Goal: Task Accomplishment & Management: Manage account settings

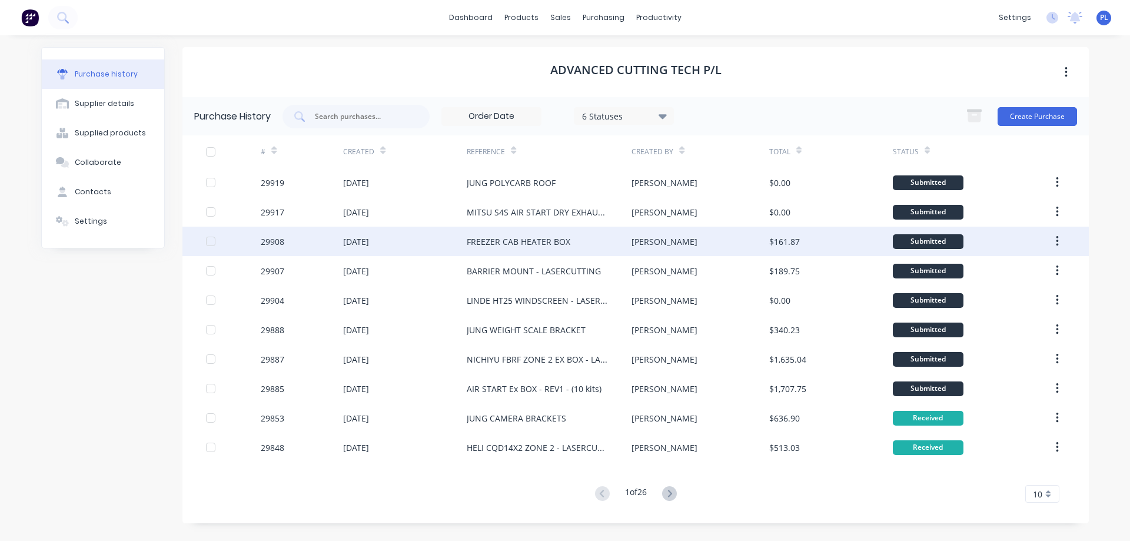
click at [523, 245] on div "FREEZER CAB HEATER BOX" at bounding box center [519, 241] width 104 height 12
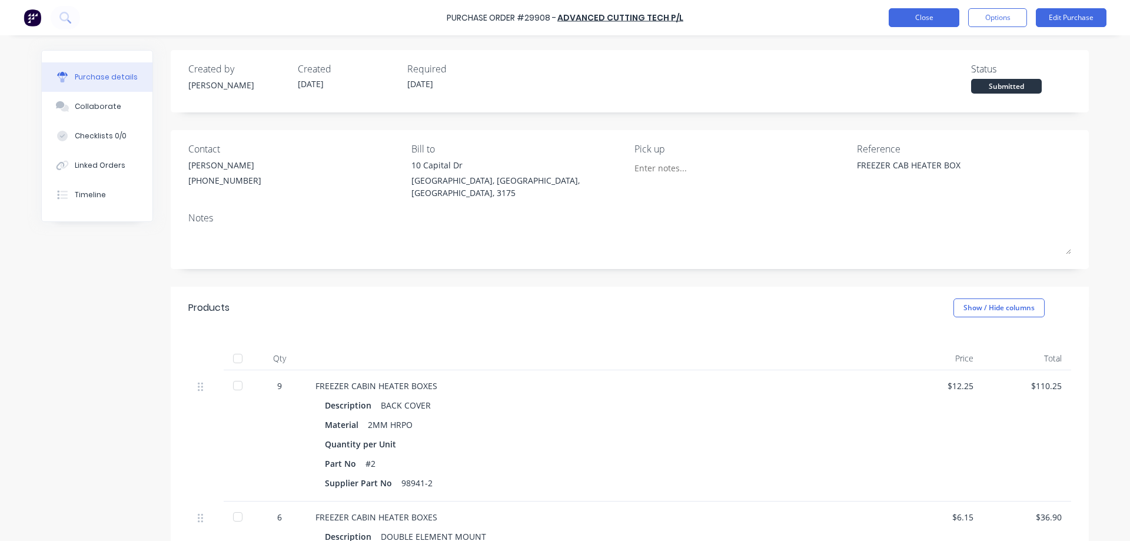
click at [927, 17] on button "Close" at bounding box center [924, 17] width 71 height 19
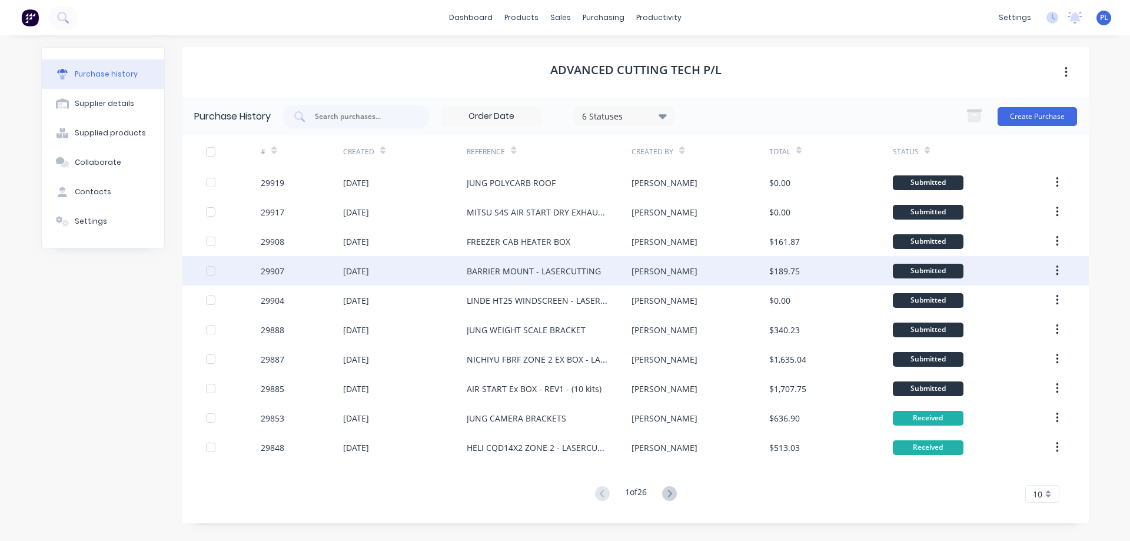
click at [534, 267] on div "BARRIER MOUNT - LASERCUTTING" at bounding box center [534, 271] width 134 height 12
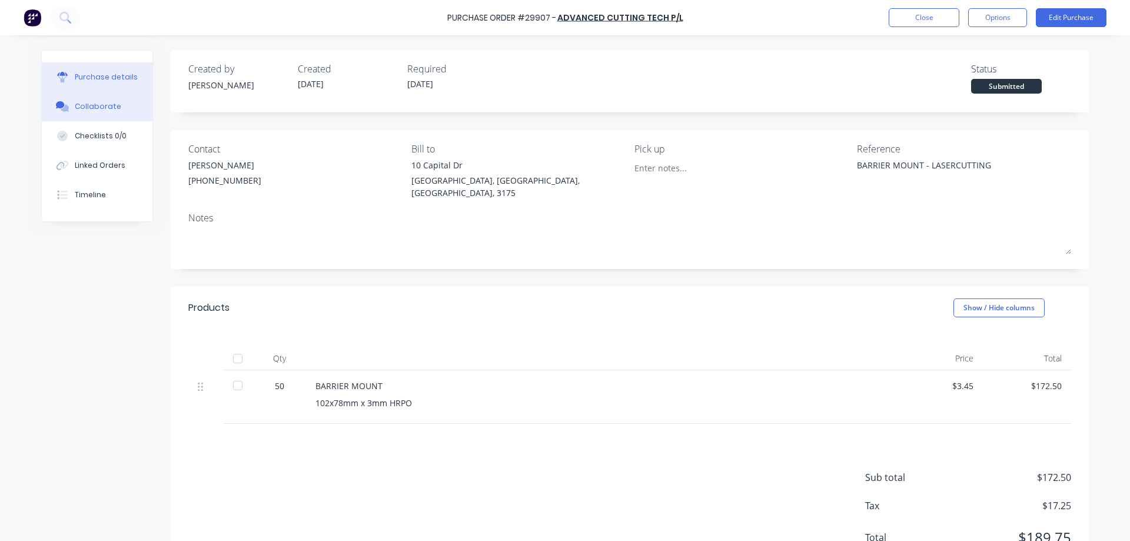
click at [95, 107] on div "Collaborate" at bounding box center [98, 106] width 46 height 11
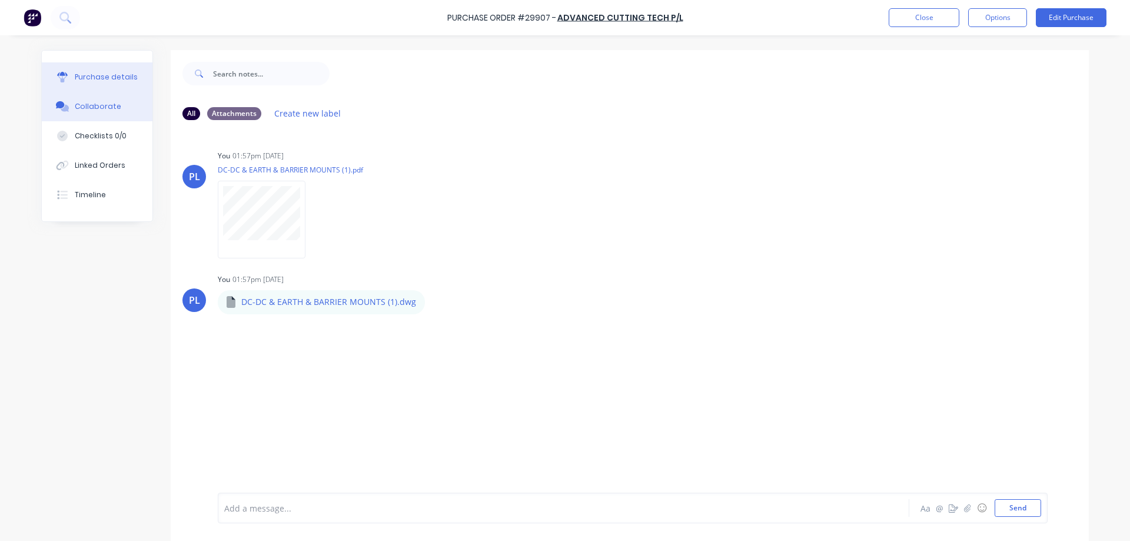
click at [88, 80] on div "Purchase details" at bounding box center [106, 77] width 63 height 11
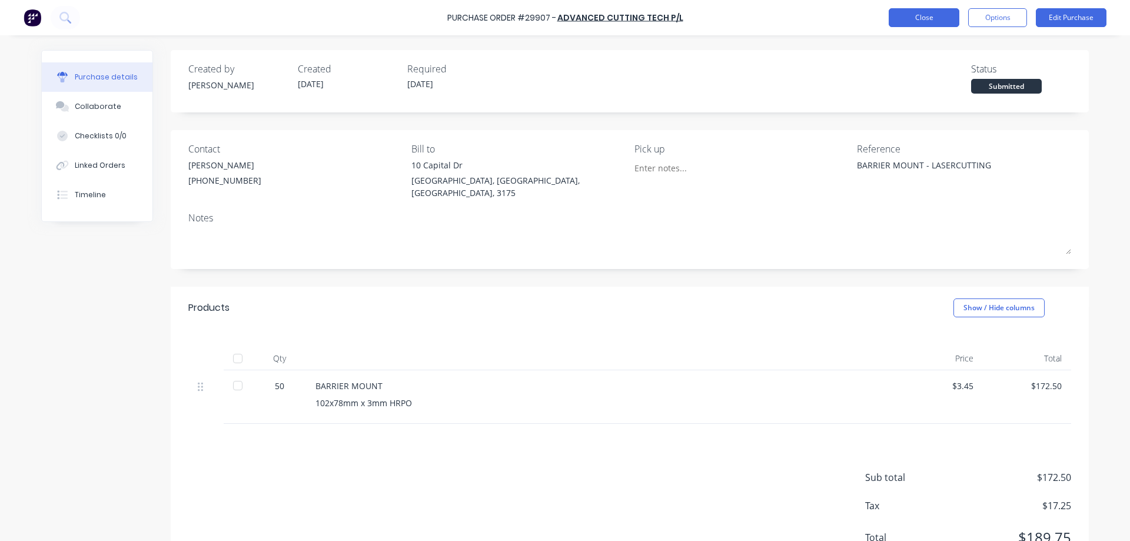
click at [933, 19] on button "Close" at bounding box center [924, 17] width 71 height 19
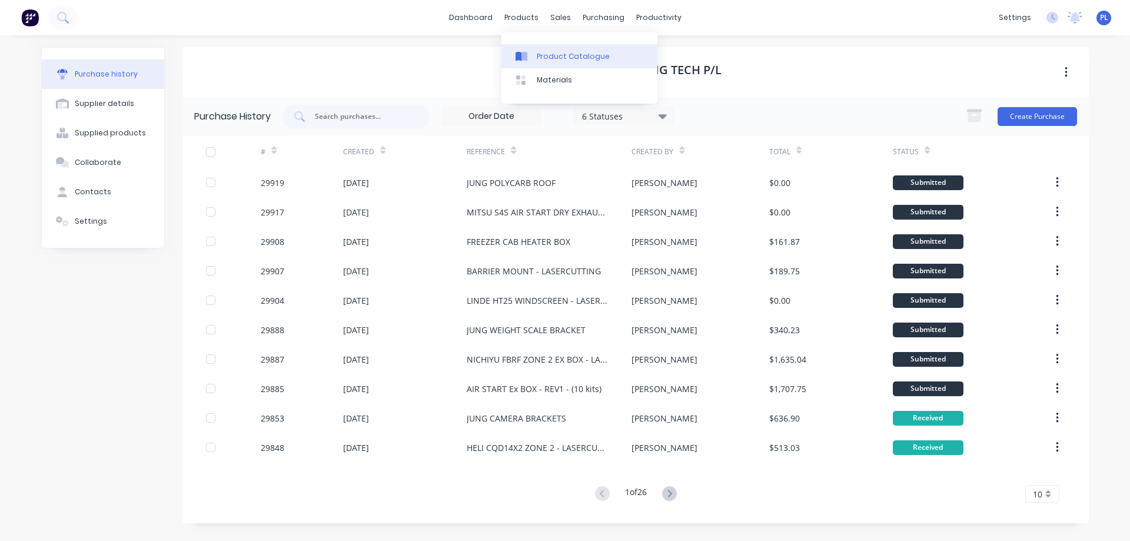
click at [542, 54] on div "Product Catalogue" at bounding box center [573, 56] width 73 height 11
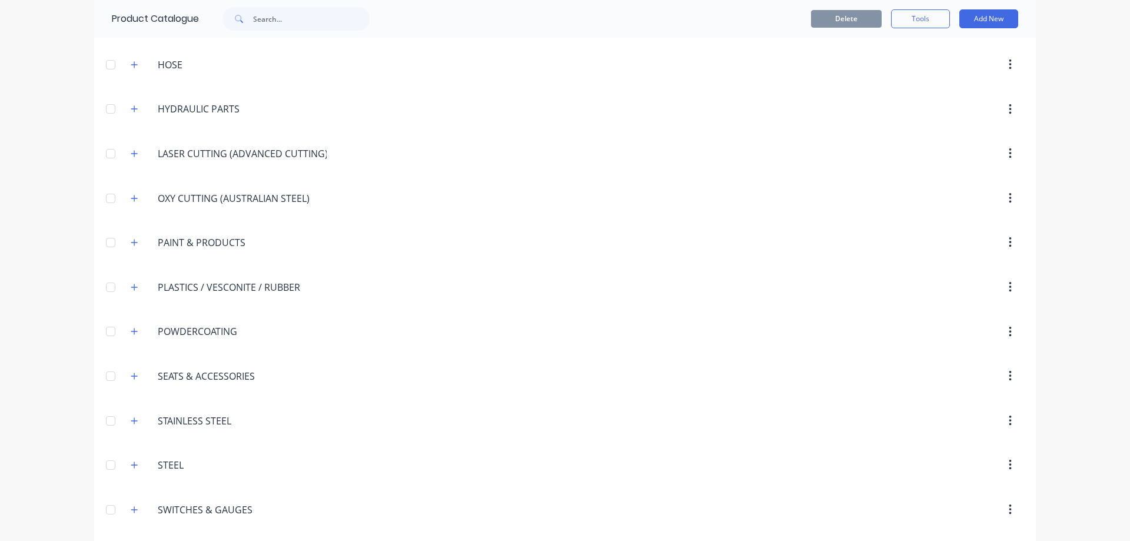
scroll to position [1256, 0]
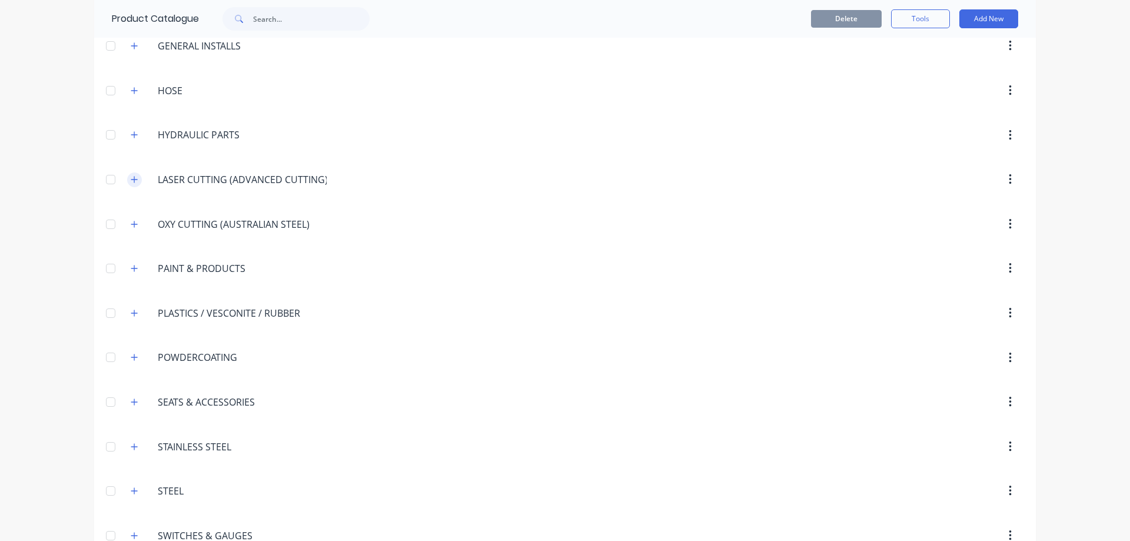
click at [131, 180] on icon "button" at bounding box center [134, 179] width 7 height 8
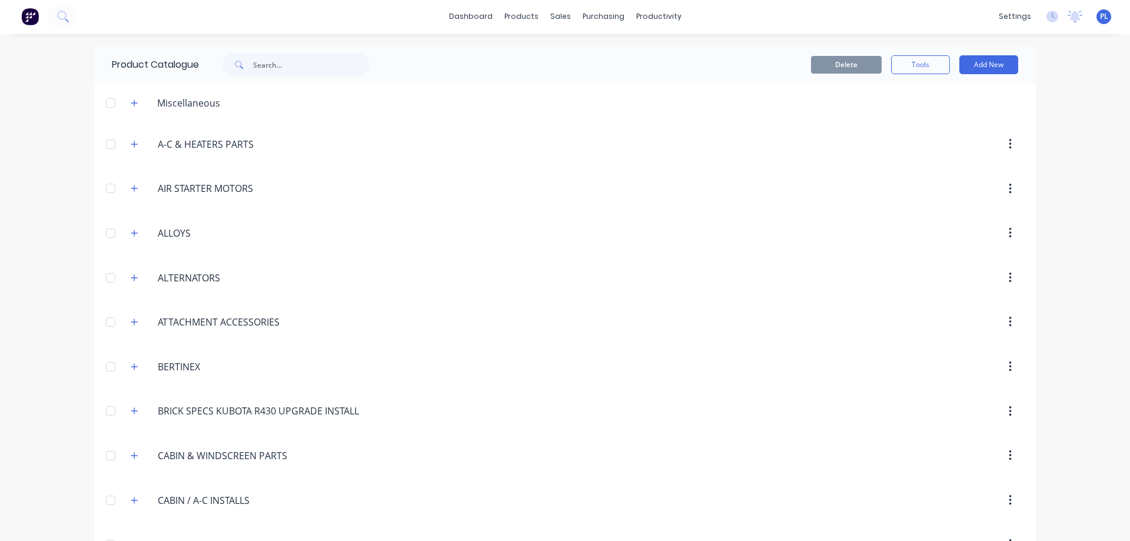
scroll to position [0, 0]
click at [613, 79] on div "Suppliers" at bounding box center [622, 80] width 35 height 11
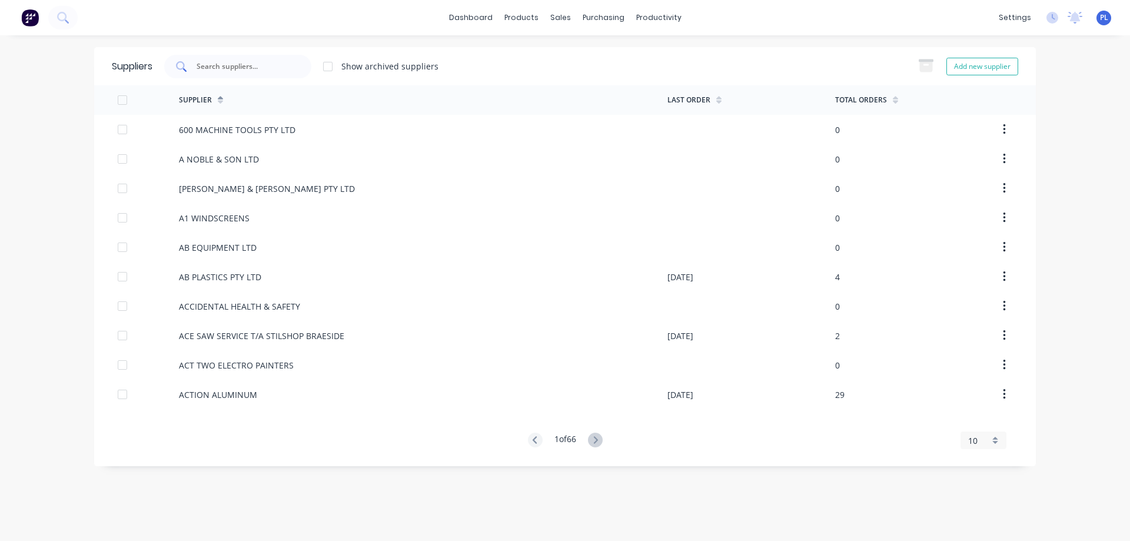
click at [236, 68] on input "text" at bounding box center [244, 67] width 98 height 12
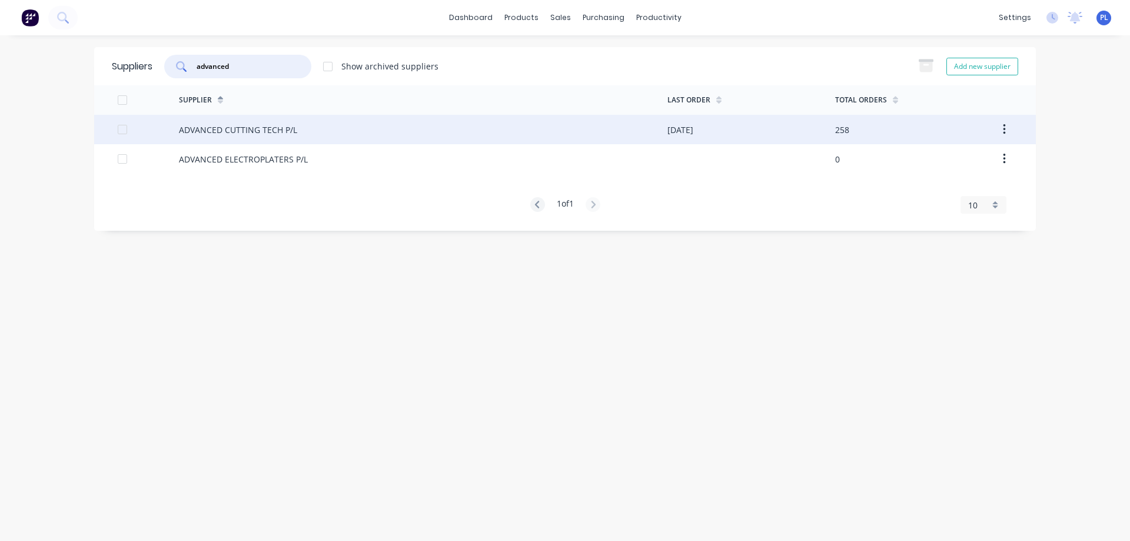
type input "advanced"
click at [267, 134] on div "ADVANCED CUTTING TECH P/L" at bounding box center [238, 130] width 118 height 12
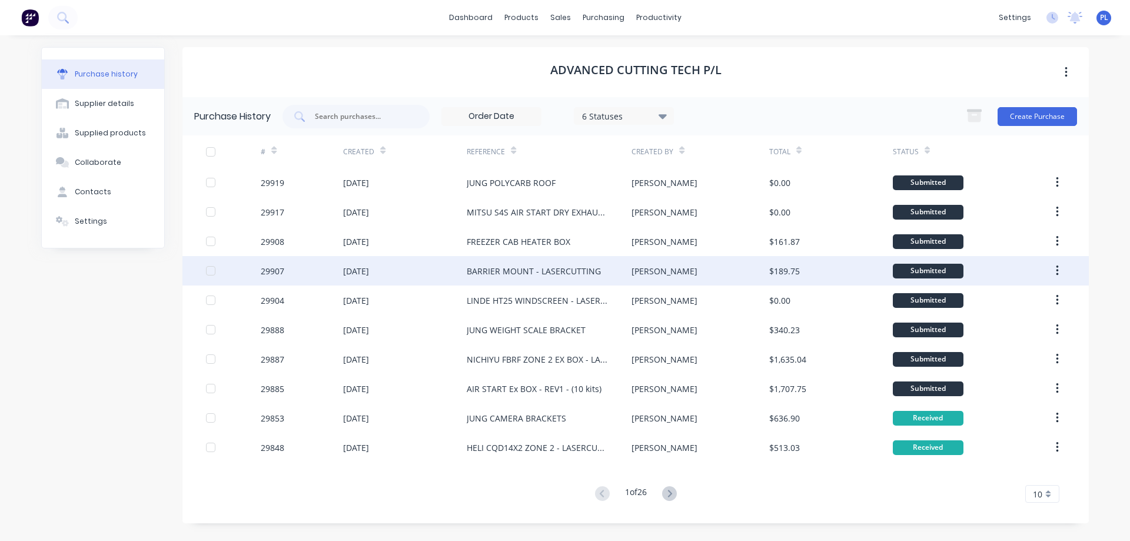
click at [539, 272] on div "BARRIER MOUNT - LASERCUTTING" at bounding box center [534, 271] width 134 height 12
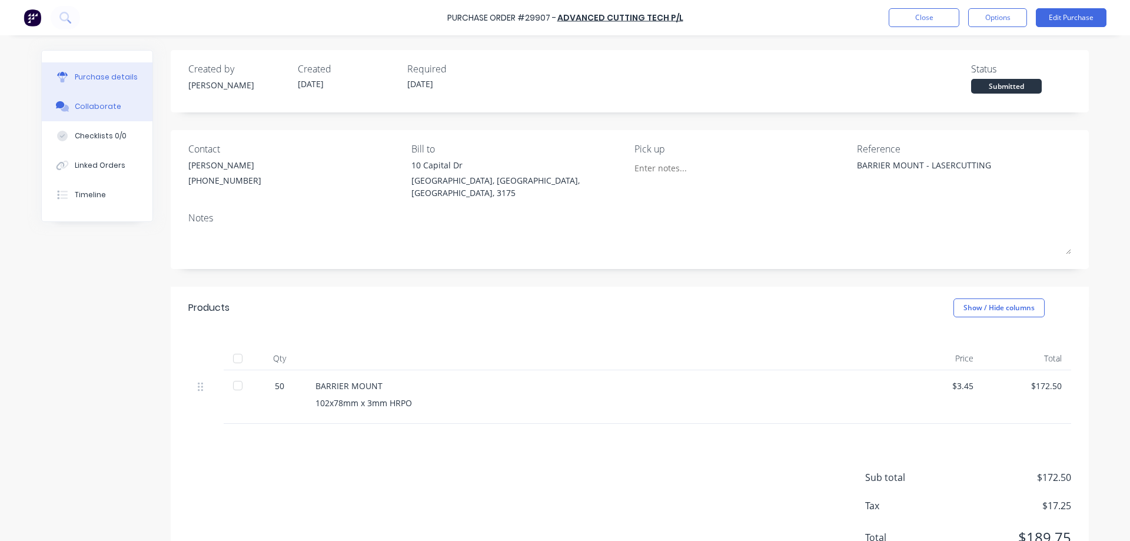
click at [89, 109] on div "Collaborate" at bounding box center [98, 106] width 46 height 11
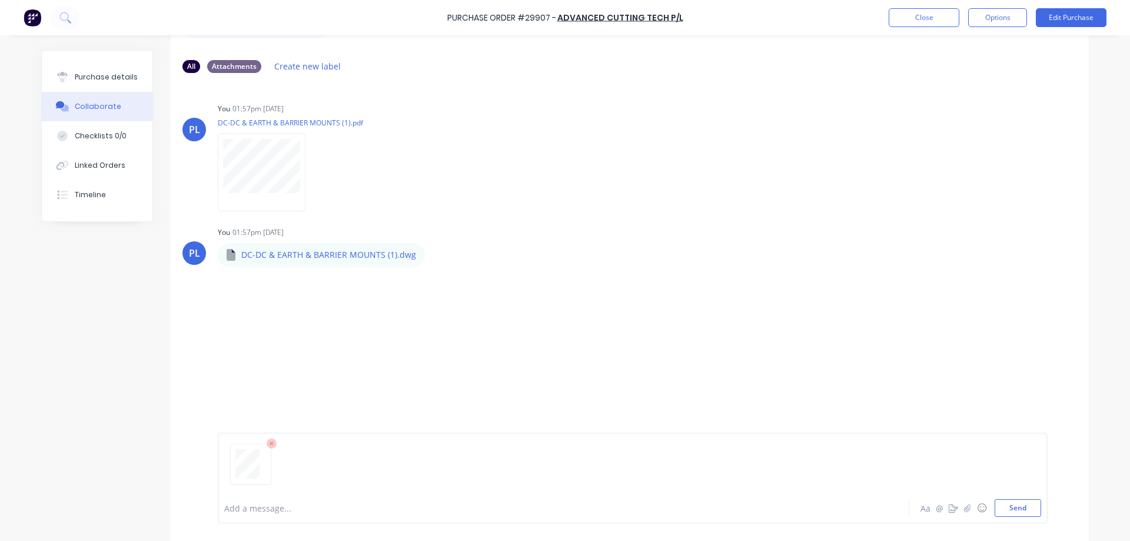
scroll to position [89, 0]
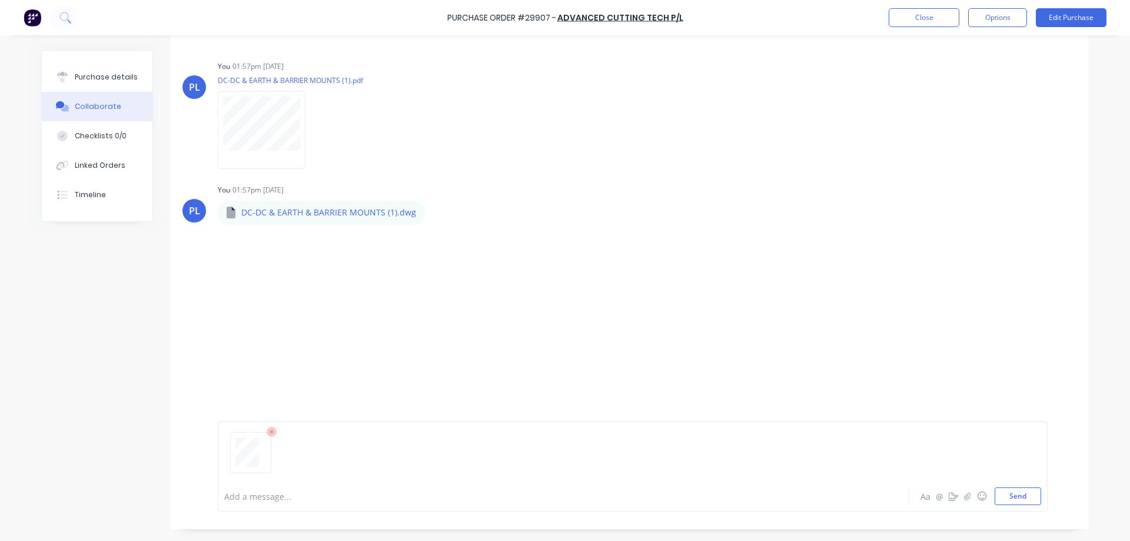
drag, startPoint x: 1014, startPoint y: 497, endPoint x: 974, endPoint y: 465, distance: 51.1
click at [1014, 497] on button "Send" at bounding box center [1017, 496] width 46 height 18
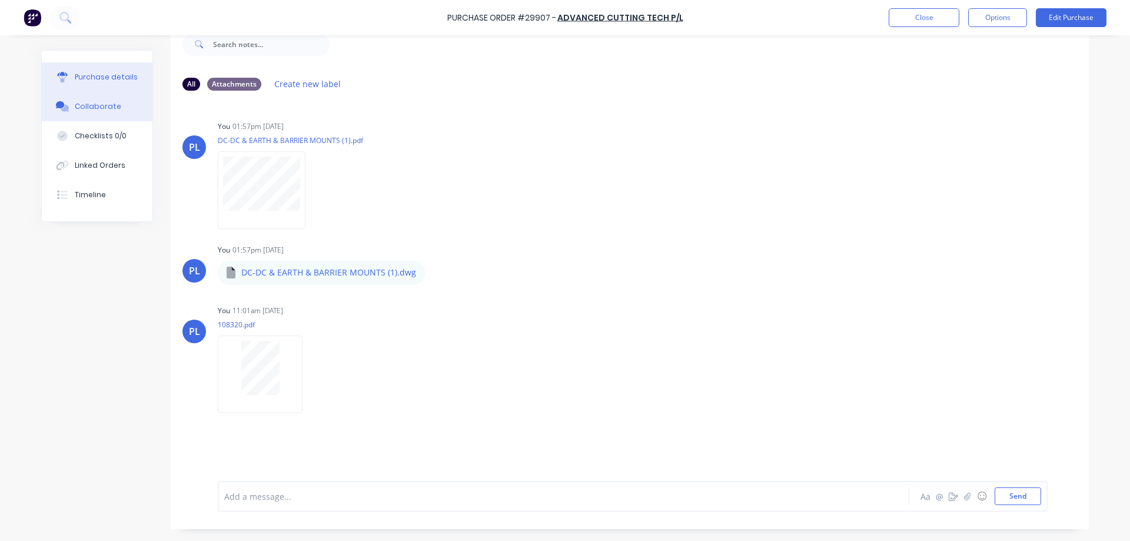
click at [76, 80] on div "Purchase details" at bounding box center [106, 77] width 63 height 11
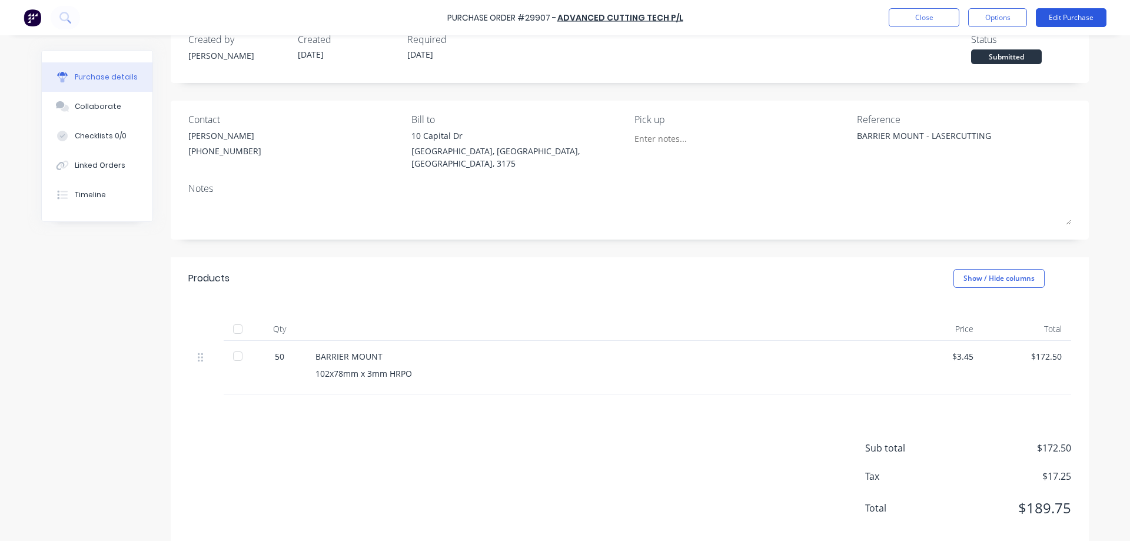
click at [1063, 21] on button "Edit Purchase" at bounding box center [1071, 17] width 71 height 19
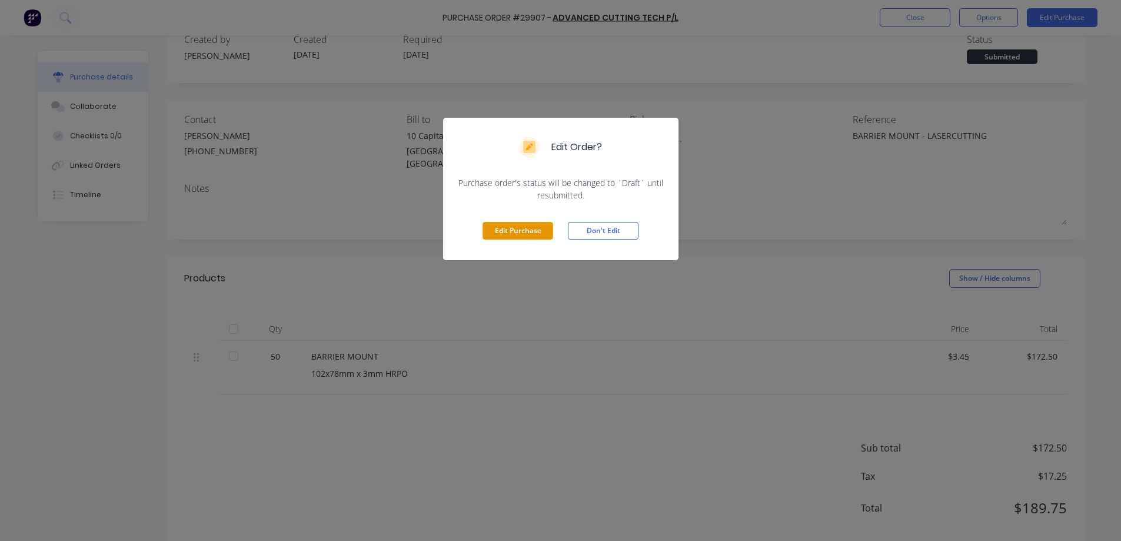
click at [518, 231] on button "Edit Purchase" at bounding box center [518, 231] width 71 height 18
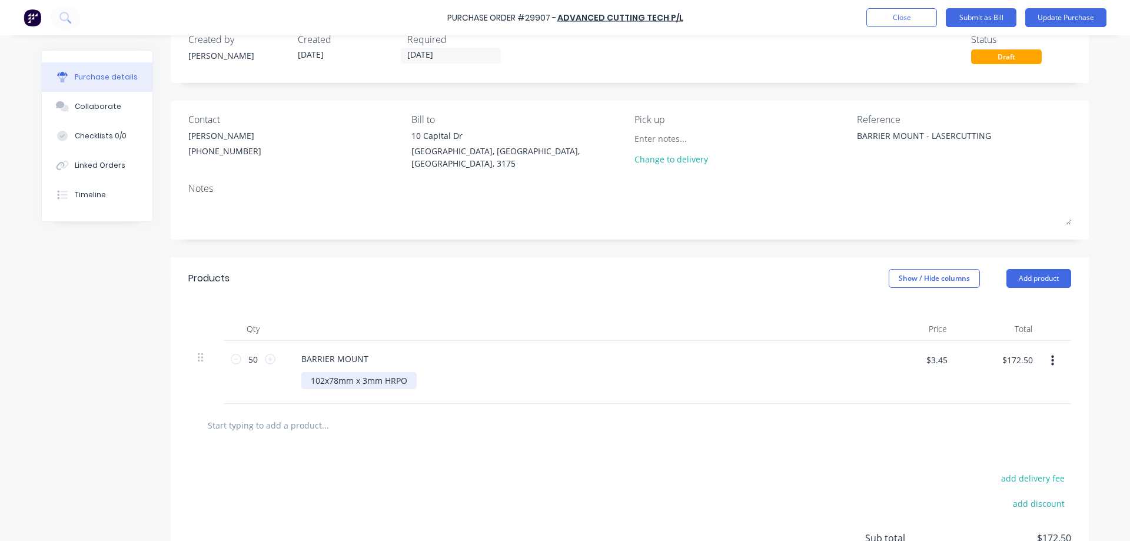
click at [349, 374] on div "102x78mm x 3mm HRPO" at bounding box center [358, 380] width 115 height 17
click at [401, 377] on div "102x78mm x 3mm HRPO" at bounding box center [358, 380] width 115 height 17
drag, startPoint x: 388, startPoint y: 390, endPoint x: 428, endPoint y: 382, distance: 41.3
click at [388, 390] on div "102x78mm x 3mm HRPO ADVANCED CUTTING" at bounding box center [358, 386] width 115 height 29
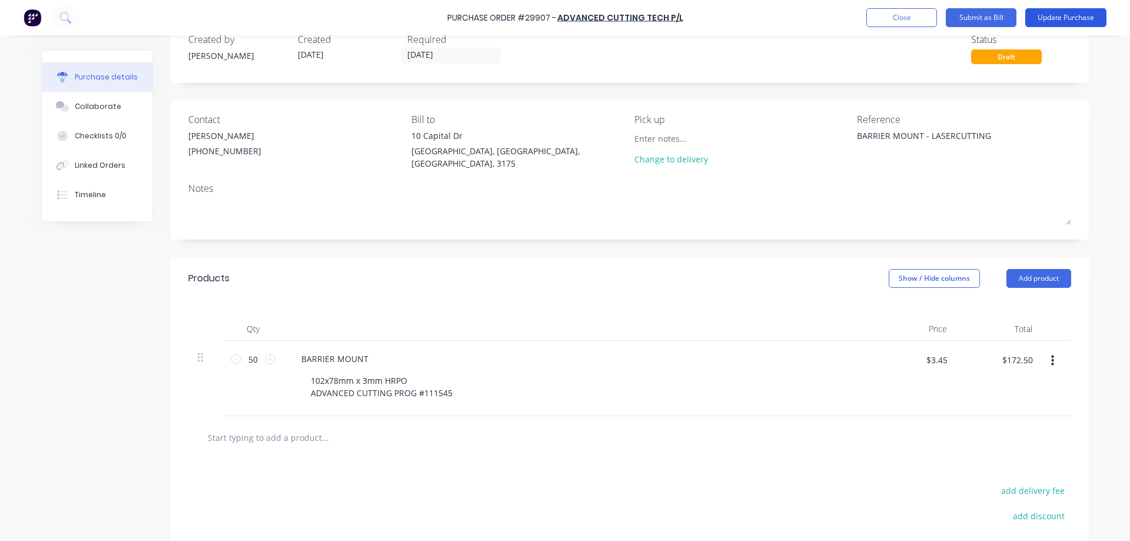
click at [1063, 17] on button "Update Purchase" at bounding box center [1065, 17] width 81 height 19
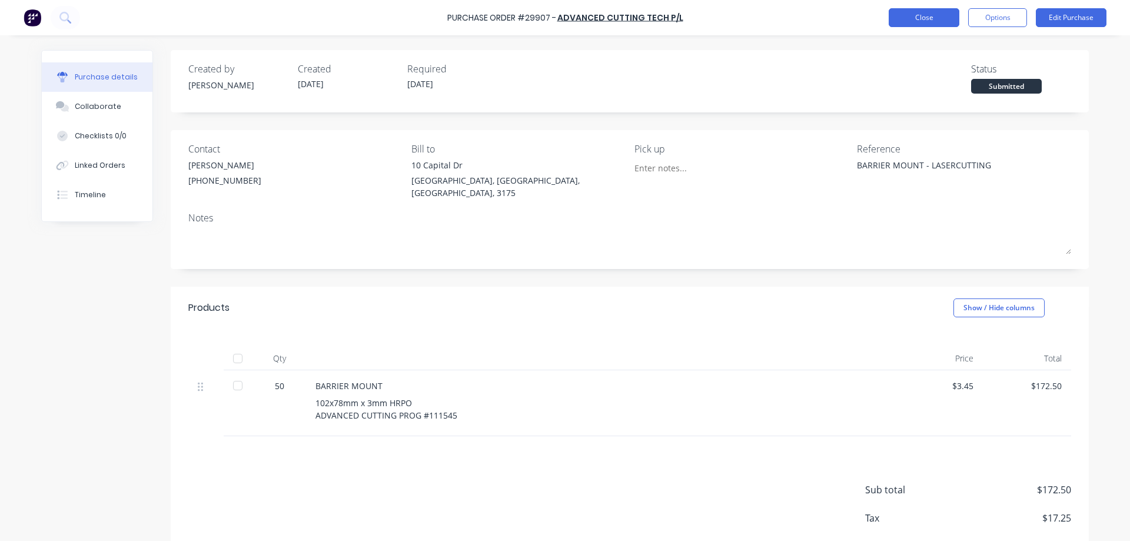
click at [925, 18] on button "Close" at bounding box center [924, 17] width 71 height 19
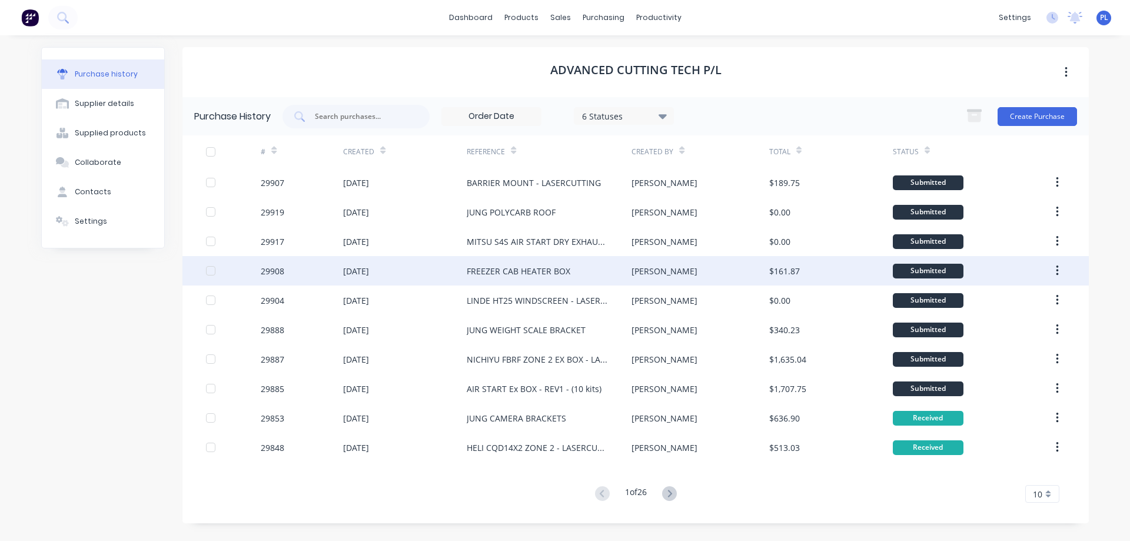
click at [505, 269] on div "FREEZER CAB HEATER BOX" at bounding box center [519, 271] width 104 height 12
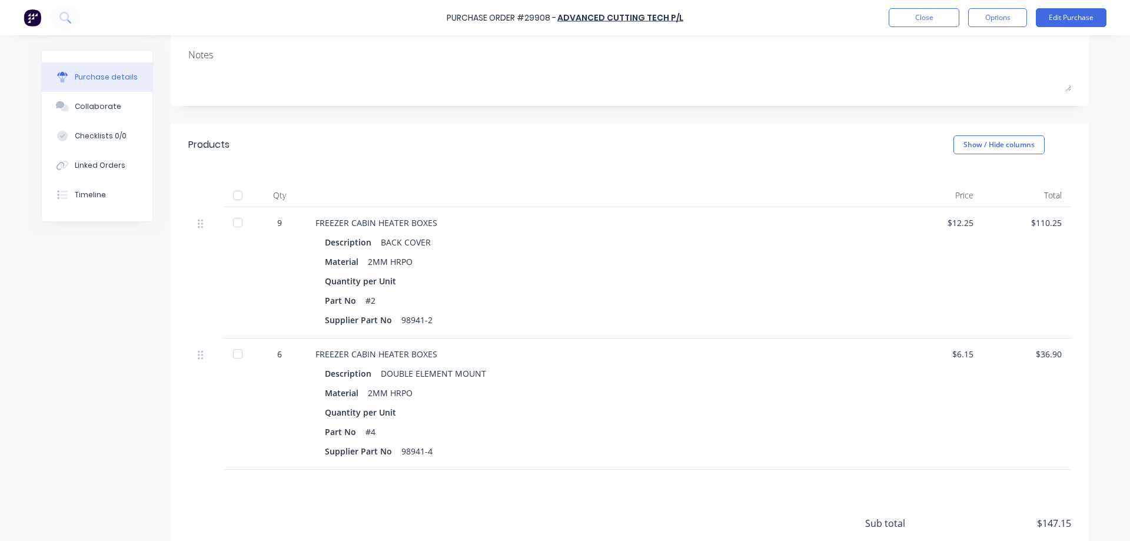
scroll to position [247, 0]
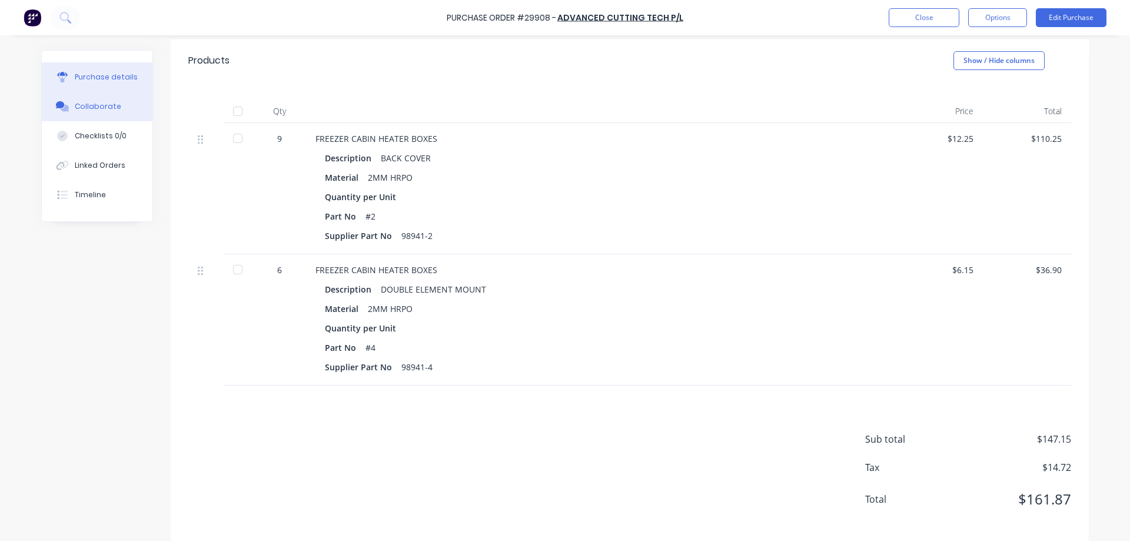
click at [103, 102] on div "Collaborate" at bounding box center [98, 106] width 46 height 11
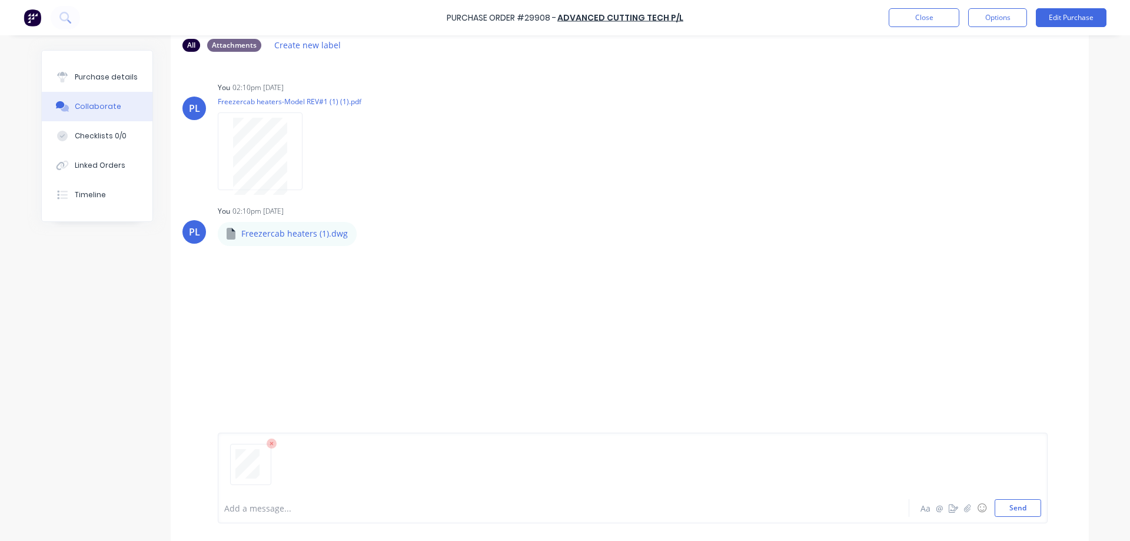
scroll to position [89, 0]
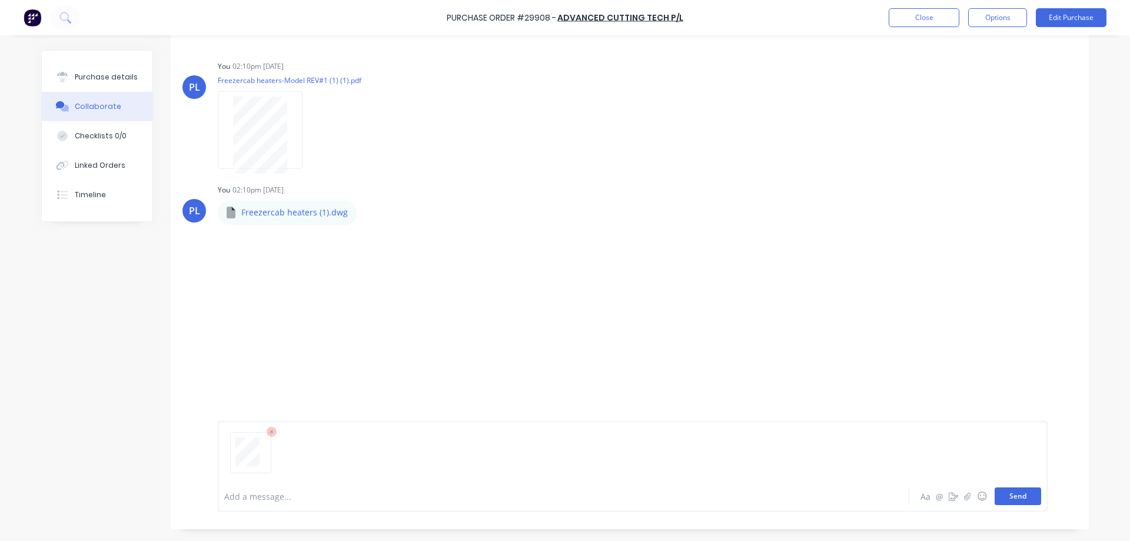
click at [1023, 495] on button "Send" at bounding box center [1017, 496] width 46 height 18
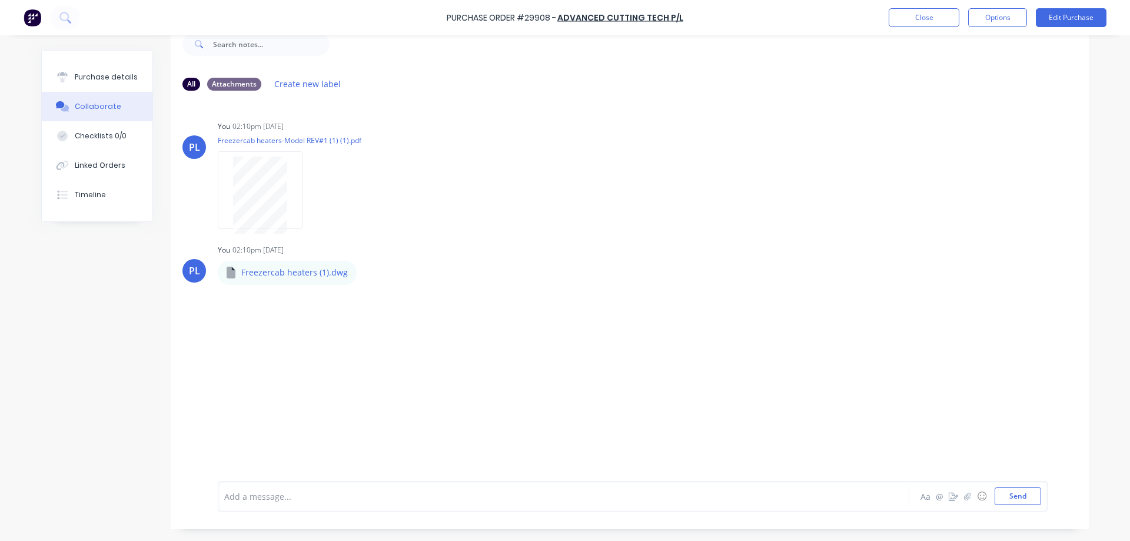
scroll to position [29, 0]
click at [94, 75] on div "Purchase details" at bounding box center [106, 77] width 63 height 11
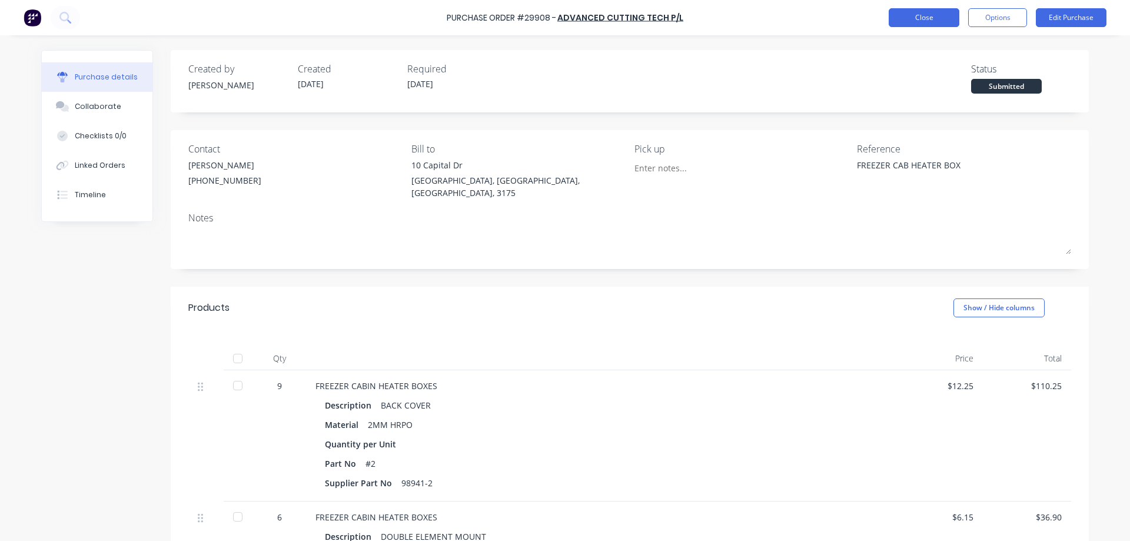
click at [917, 16] on button "Close" at bounding box center [924, 17] width 71 height 19
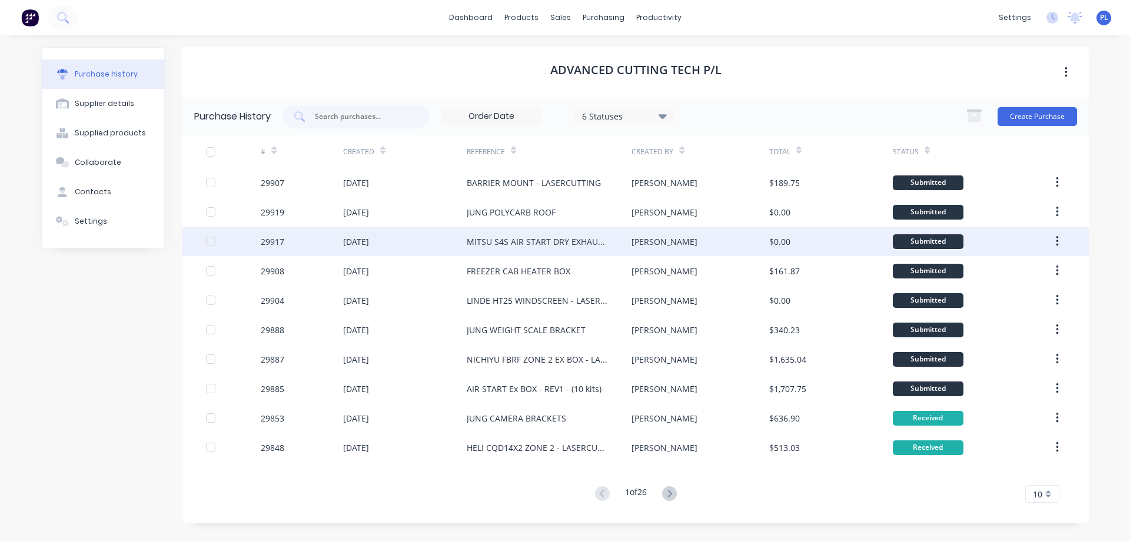
click at [497, 248] on div "MITSU S4S AIR START DRY EXHAUST - LASERCUTTING" at bounding box center [549, 241] width 165 height 29
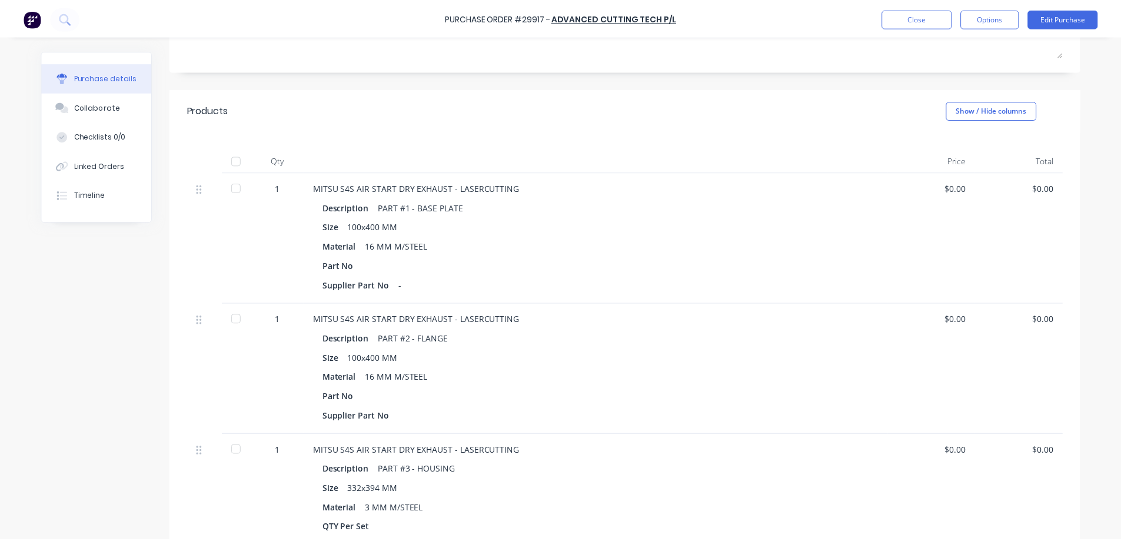
scroll to position [59, 0]
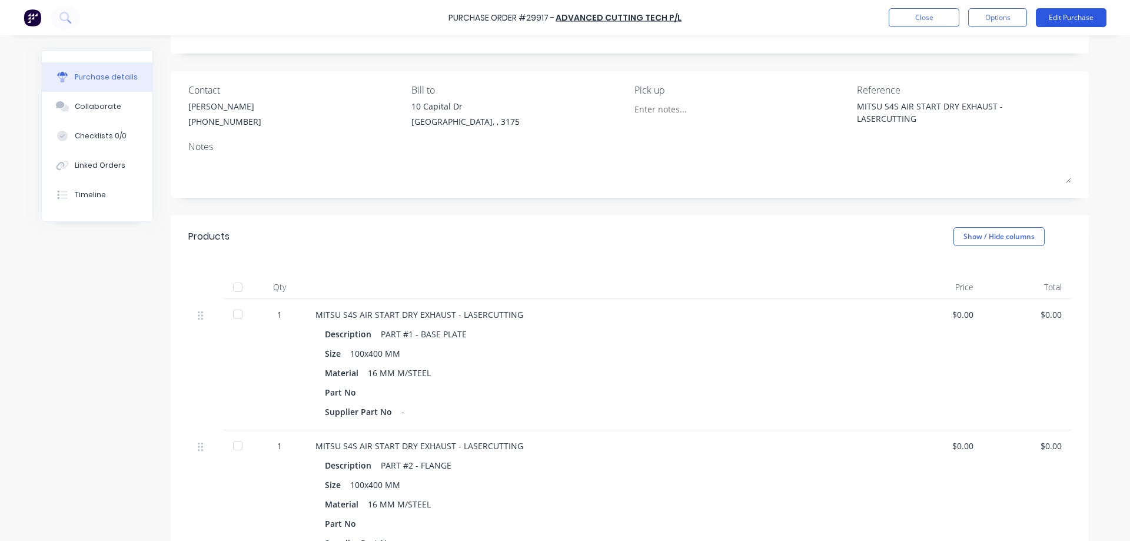
click at [1064, 22] on button "Edit Purchase" at bounding box center [1071, 17] width 71 height 19
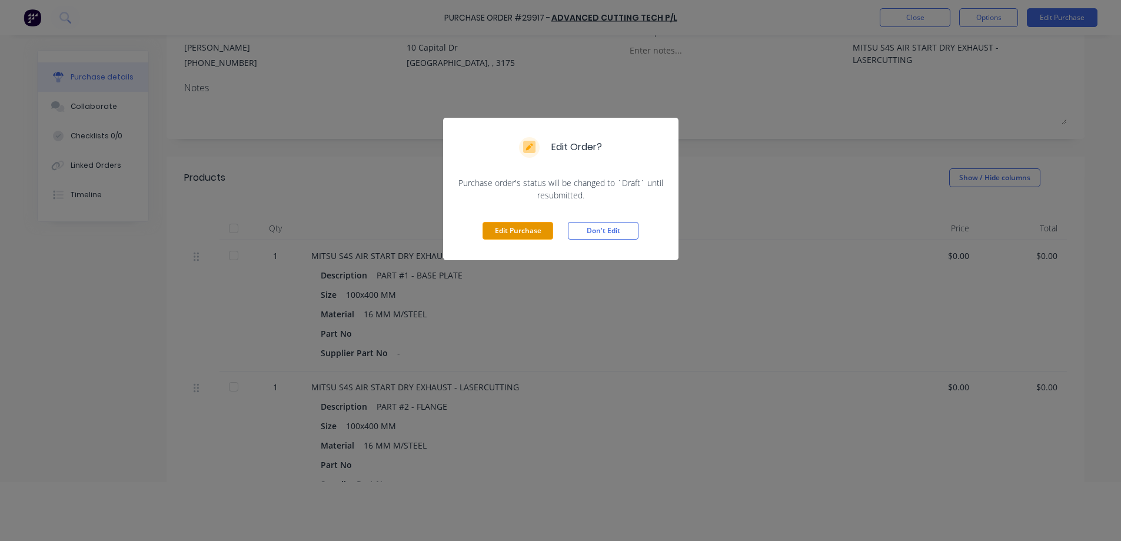
click at [514, 234] on button "Edit Purchase" at bounding box center [518, 231] width 71 height 18
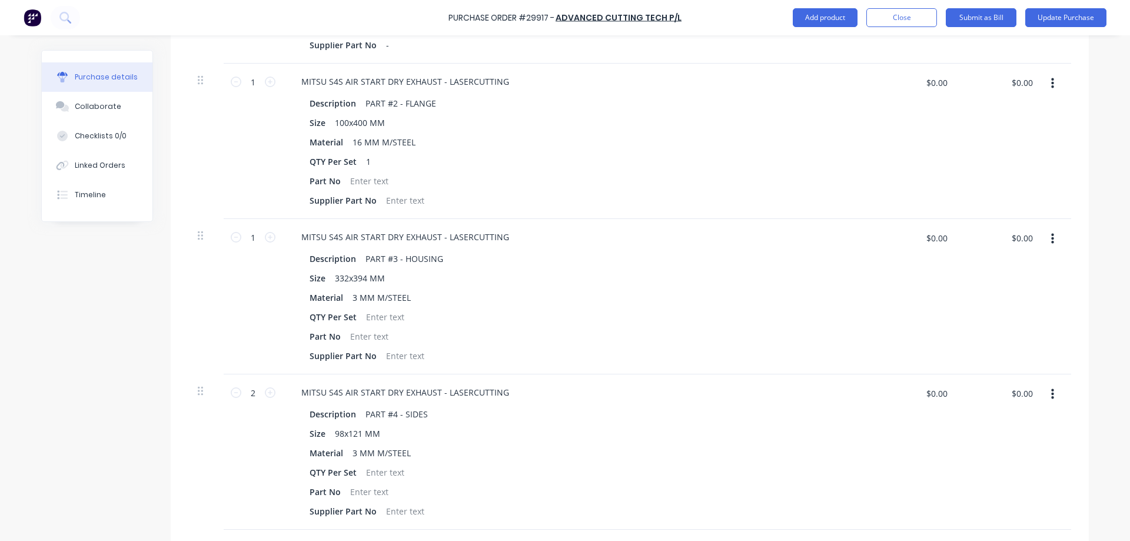
scroll to position [412, 0]
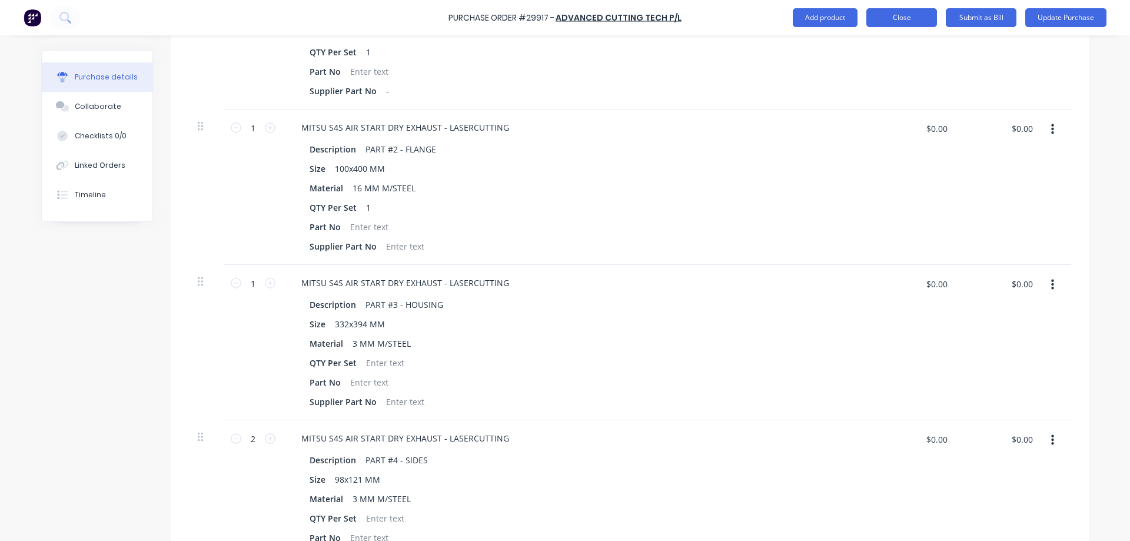
click at [900, 17] on button "Close" at bounding box center [901, 17] width 71 height 19
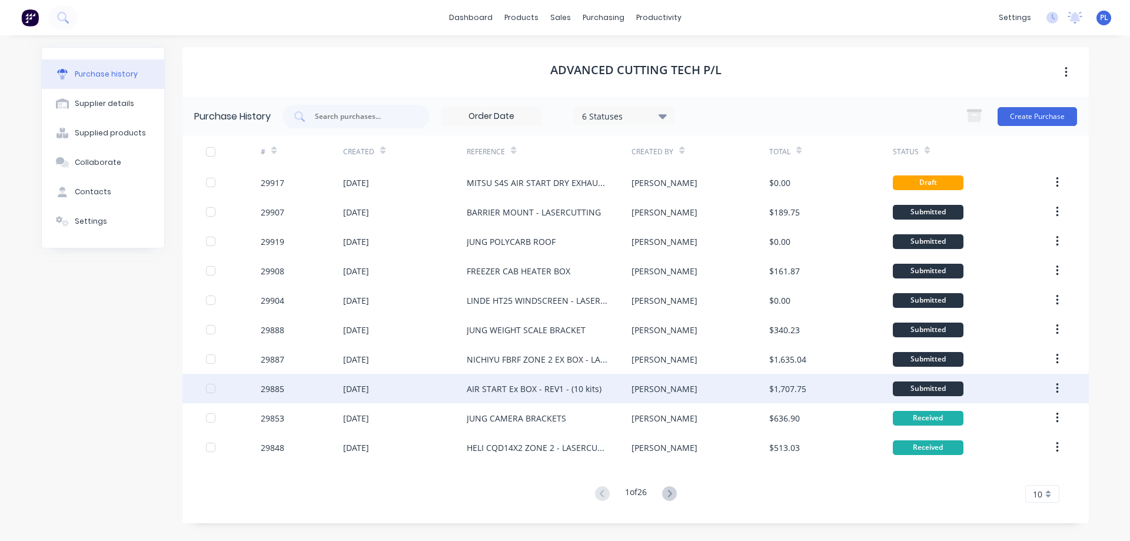
click at [519, 388] on div "AIR START Ex BOX - REV1 - (10 kits)" at bounding box center [534, 388] width 135 height 12
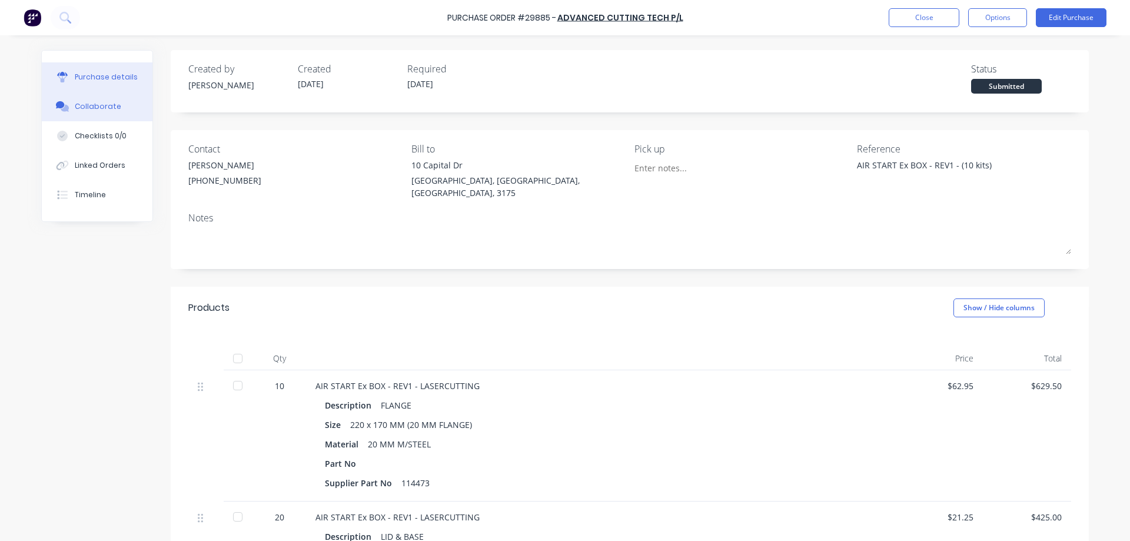
click at [104, 110] on div "Collaborate" at bounding box center [98, 106] width 46 height 11
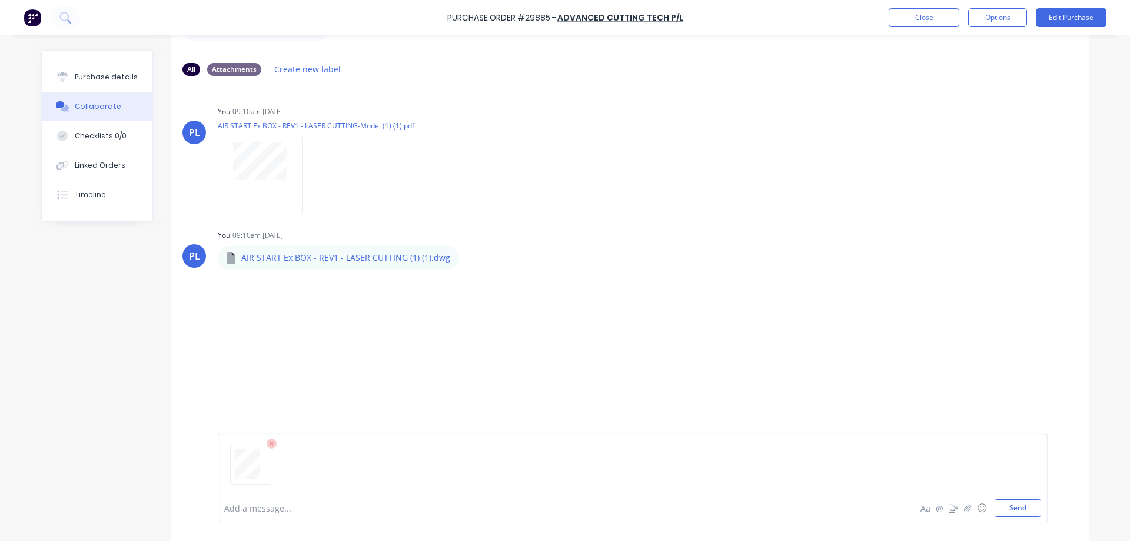
scroll to position [89, 0]
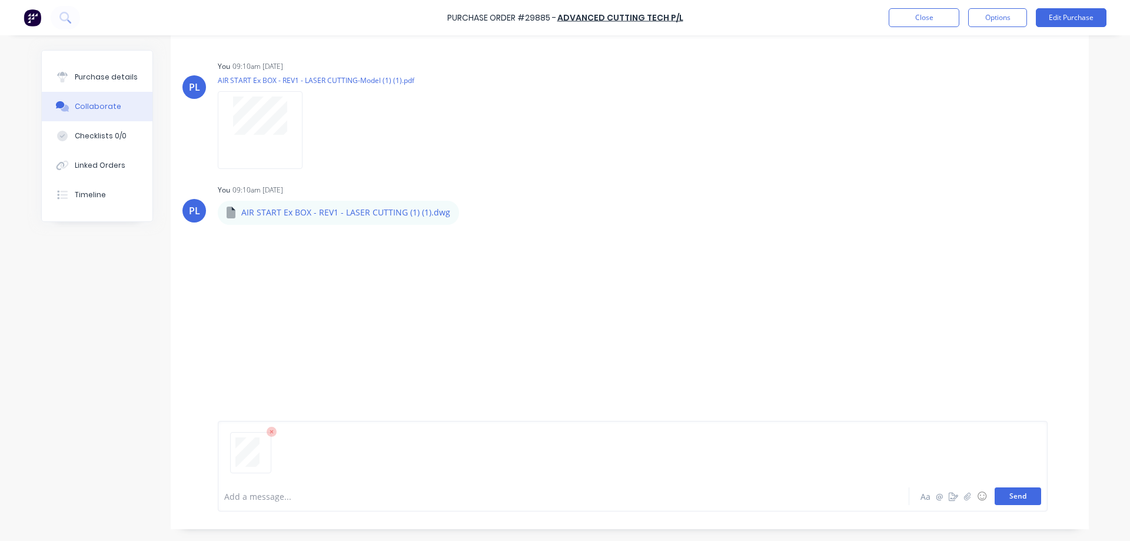
click at [1012, 498] on button "Send" at bounding box center [1017, 496] width 46 height 18
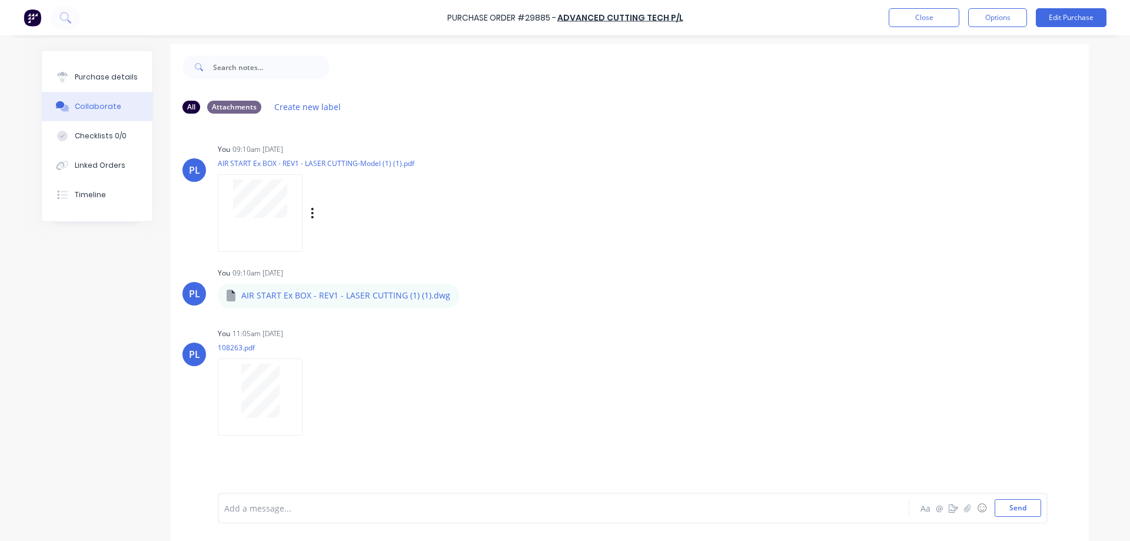
scroll to position [0, 0]
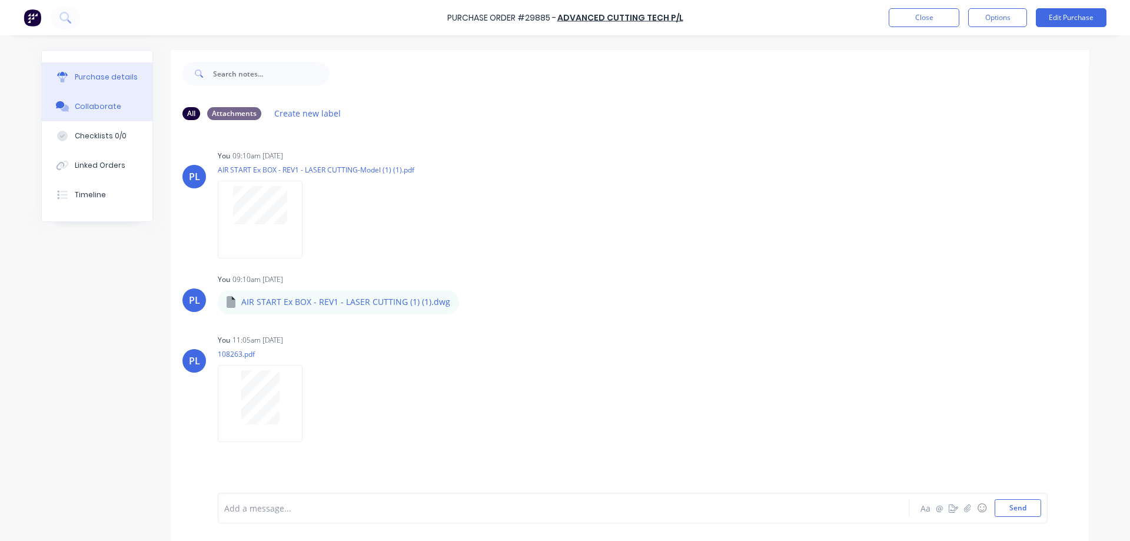
click at [86, 76] on div "Purchase details" at bounding box center [106, 77] width 63 height 11
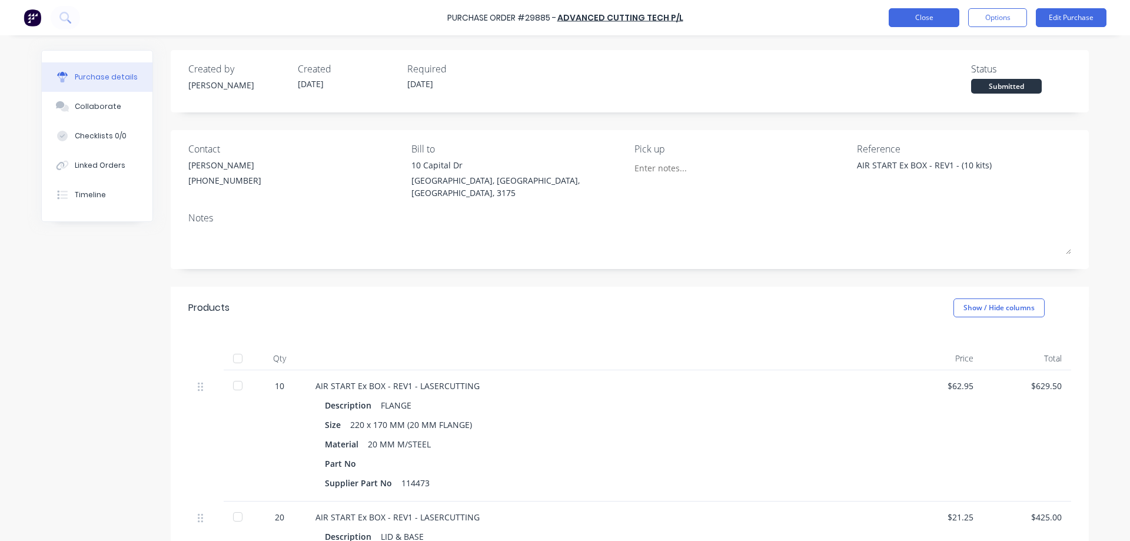
click at [940, 19] on button "Close" at bounding box center [924, 17] width 71 height 19
